Goal: Task Accomplishment & Management: Use online tool/utility

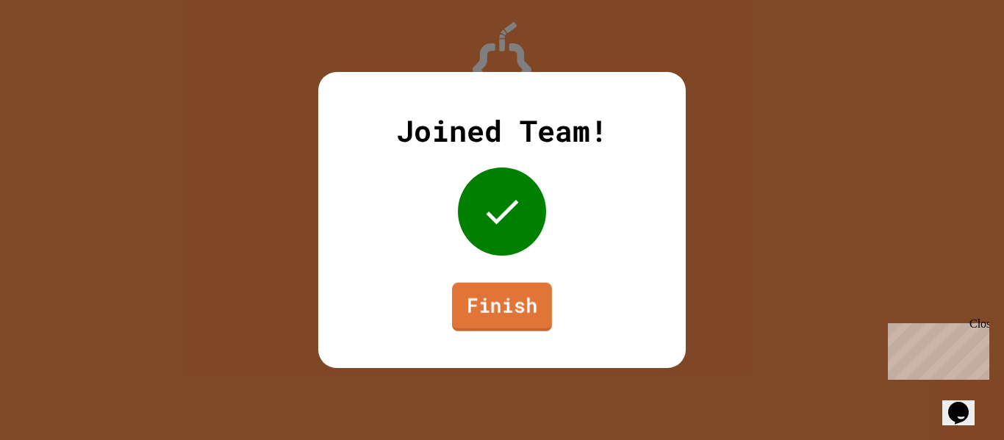
click at [509, 295] on link "Finish" at bounding box center [502, 307] width 100 height 49
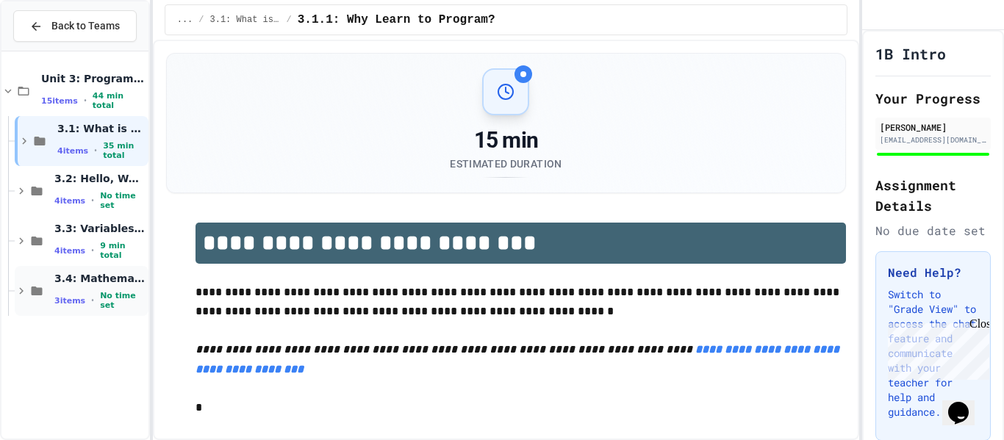
click at [113, 294] on div "3 items • No time set" at bounding box center [99, 300] width 91 height 19
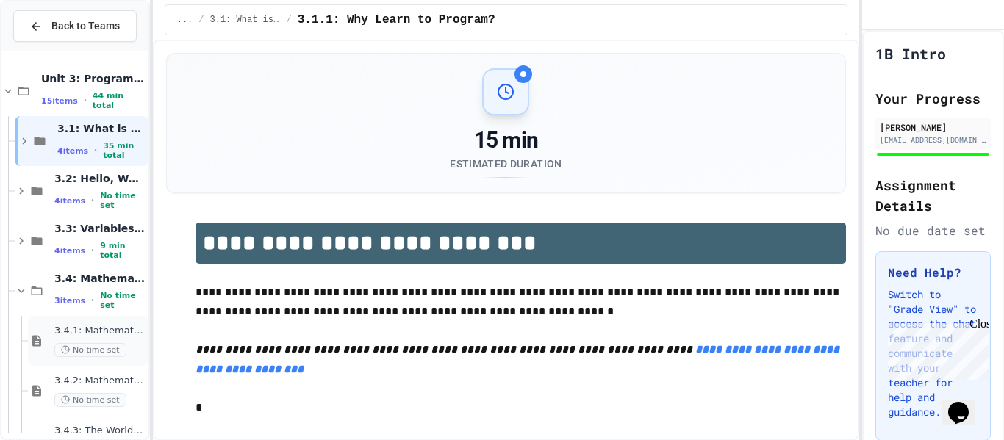
scroll to position [42, 0]
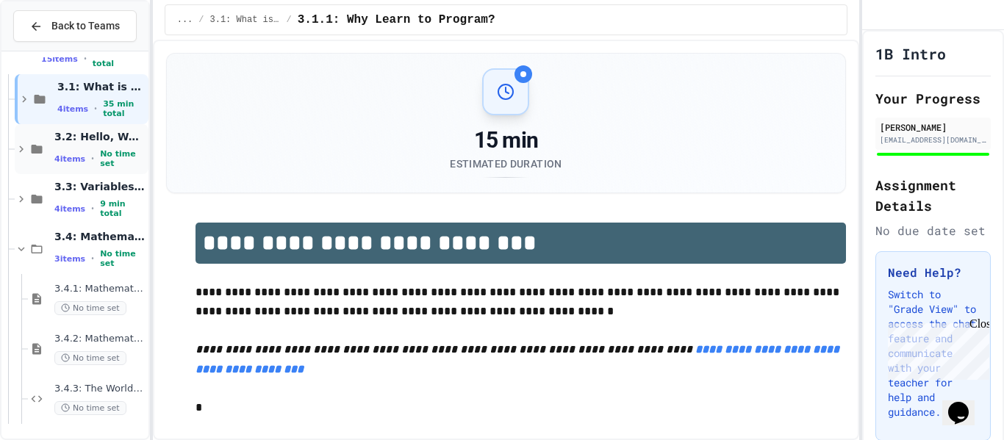
click at [99, 136] on span "3.2: Hello, World!" at bounding box center [99, 136] width 91 height 13
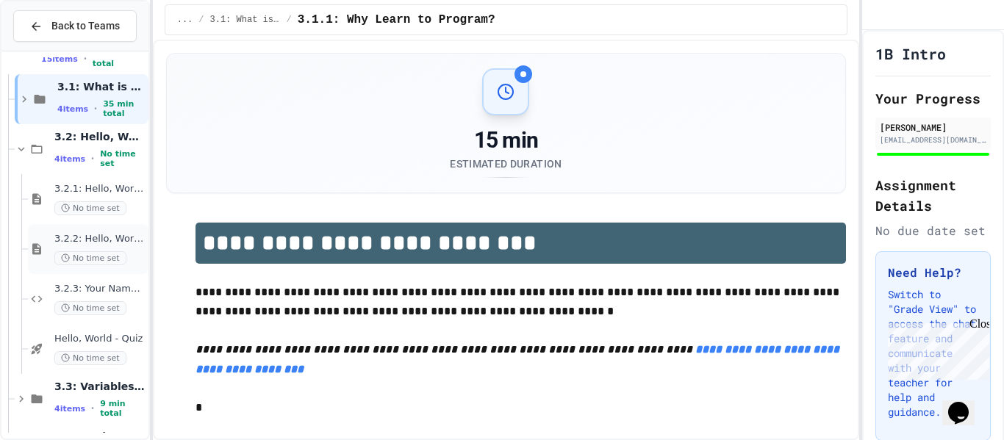
click at [123, 249] on div "3.2.2: Hello, World! - Review No time set" at bounding box center [99, 249] width 91 height 32
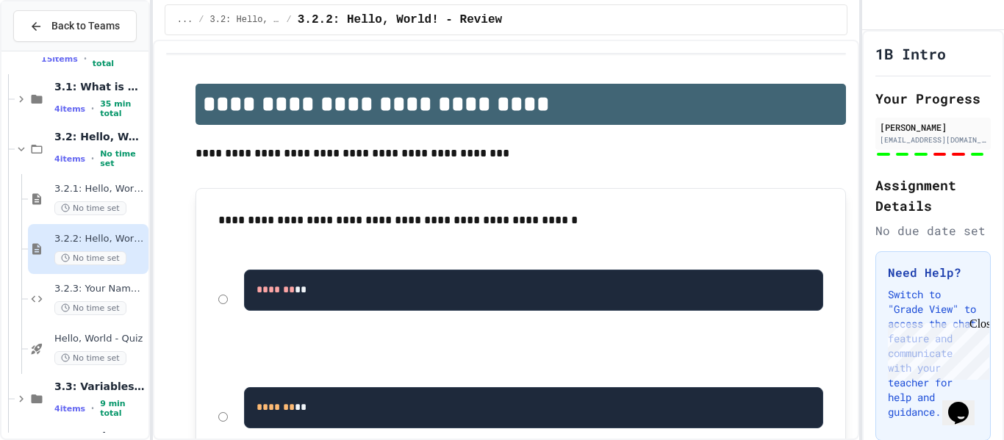
scroll to position [2422, 0]
